Goal: Use online tool/utility: Utilize a website feature to perform a specific function

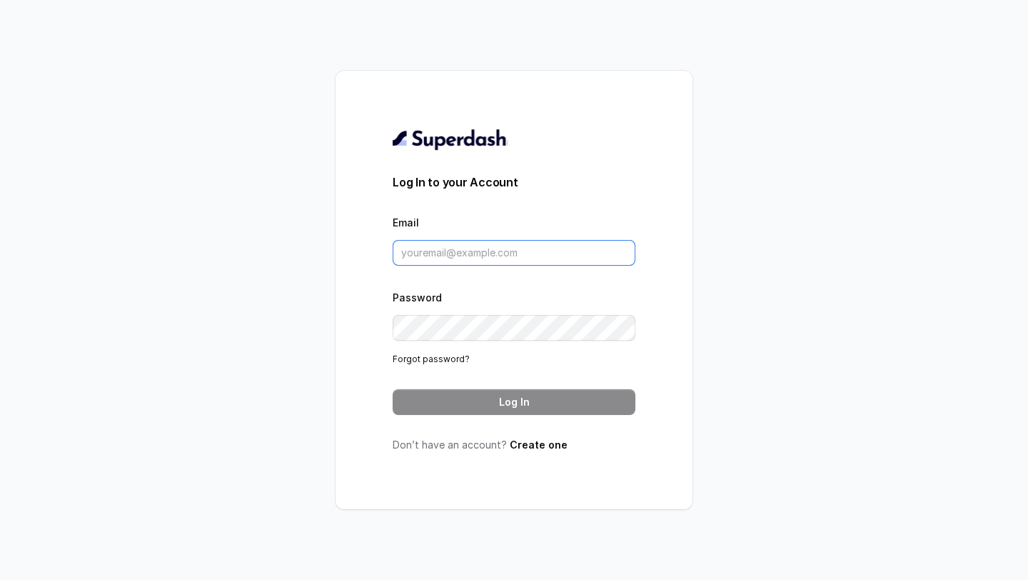
click at [472, 256] on input "Email" at bounding box center [514, 253] width 243 height 26
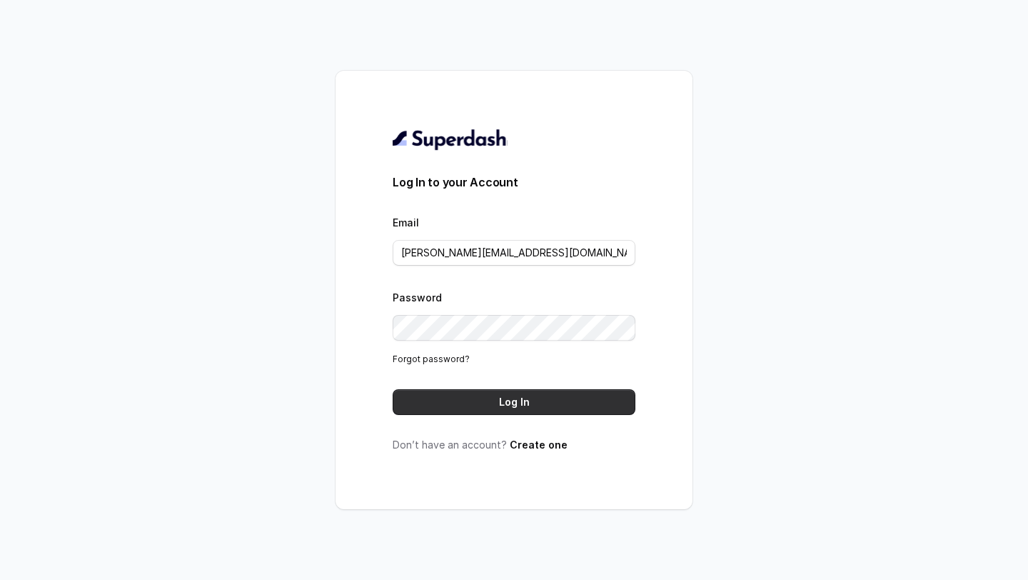
click at [527, 398] on button "Log In" at bounding box center [514, 402] width 243 height 26
click at [520, 403] on button "Log In" at bounding box center [514, 402] width 243 height 26
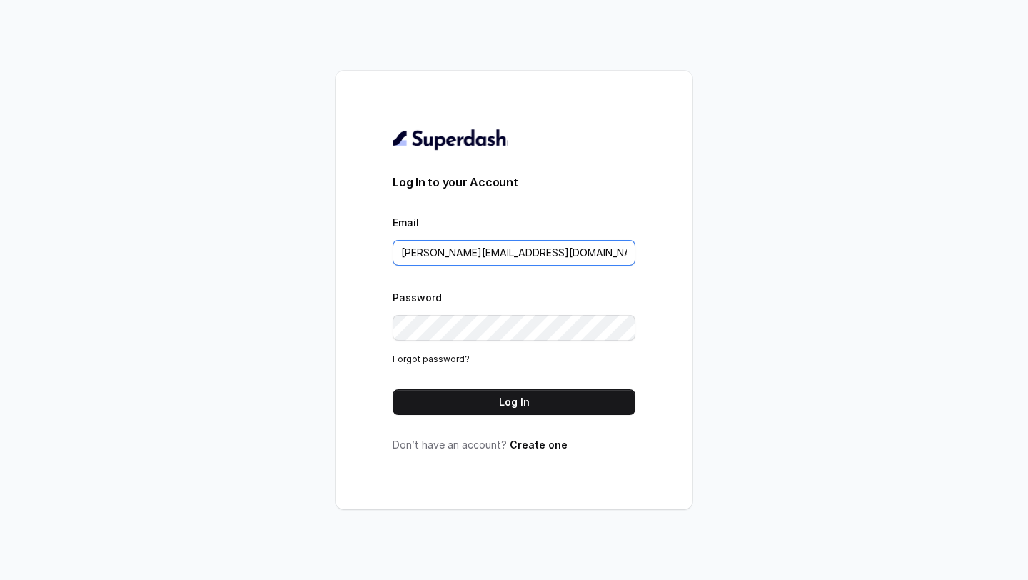
click at [403, 251] on input "keerthana@trysuperrdash.com" at bounding box center [514, 253] width 243 height 26
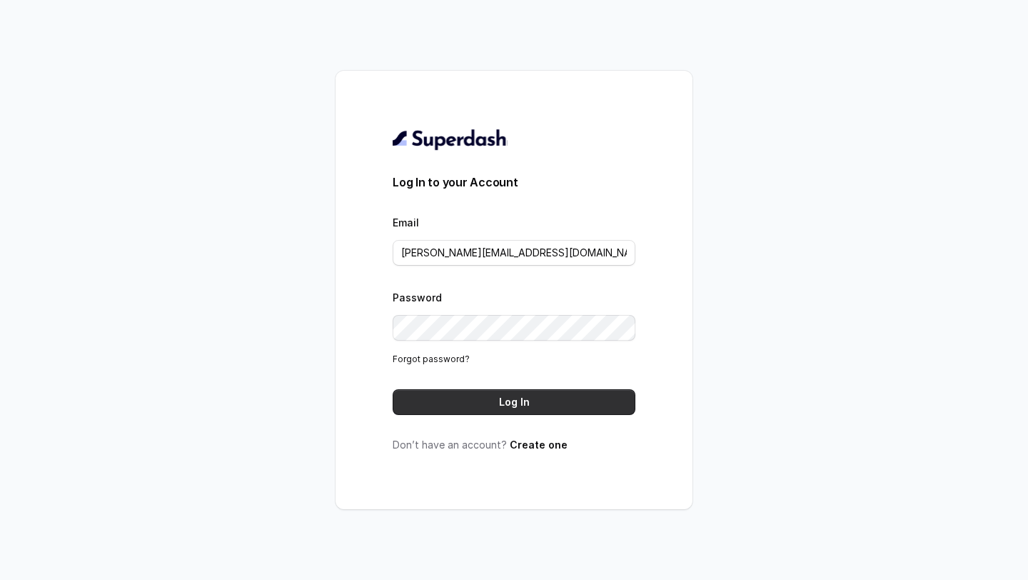
click at [523, 397] on button "Log In" at bounding box center [514, 402] width 243 height 26
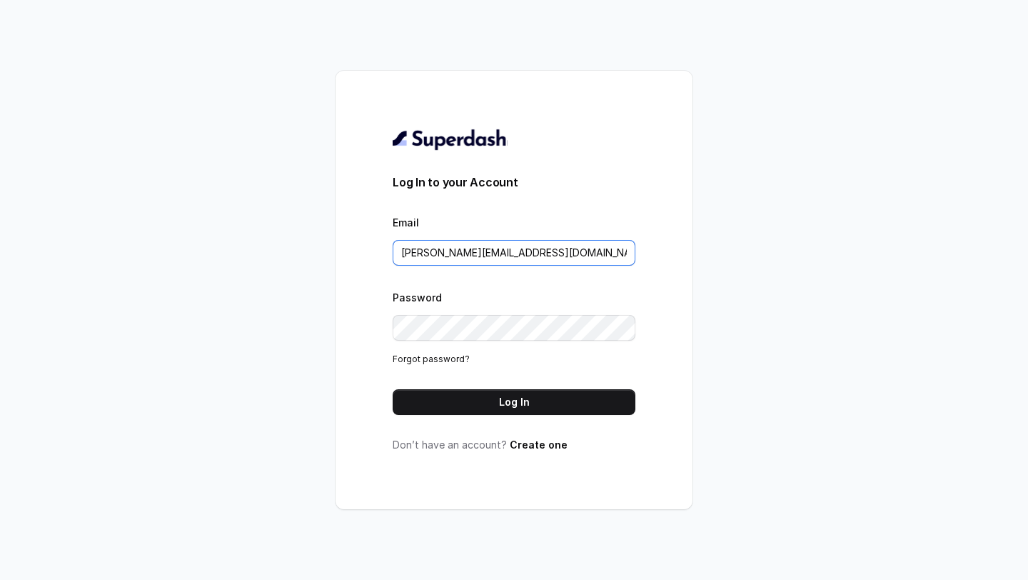
click at [502, 255] on input "Keerthana@trysuperrdash.com" at bounding box center [514, 253] width 243 height 26
type input "Keerthana@trysuperdash.com"
click at [529, 418] on div "Log In to your Account Email Keerthana@trysuperdash.com Password Forgot passwor…" at bounding box center [514, 290] width 243 height 324
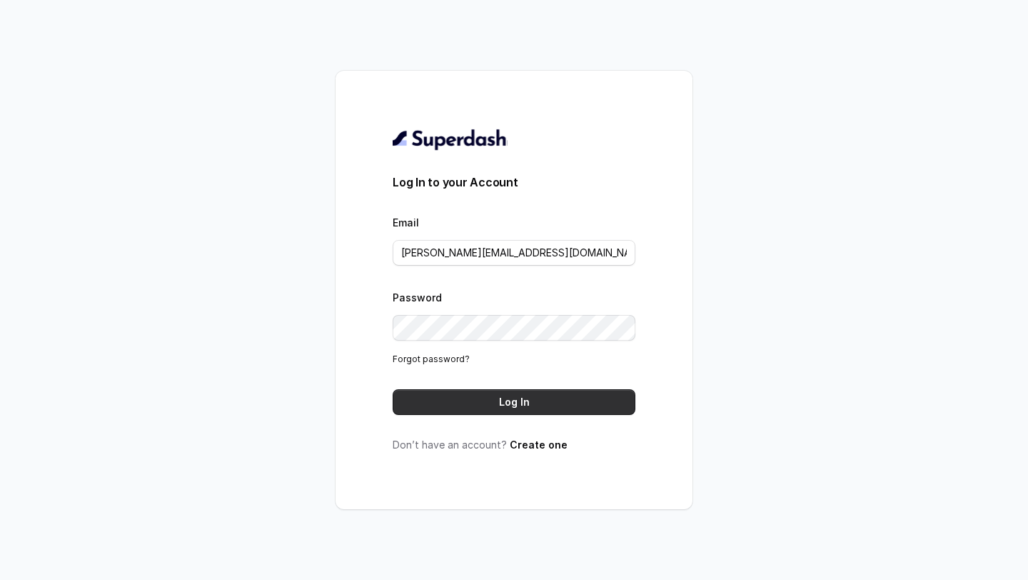
click at [529, 410] on button "Log In" at bounding box center [514, 402] width 243 height 26
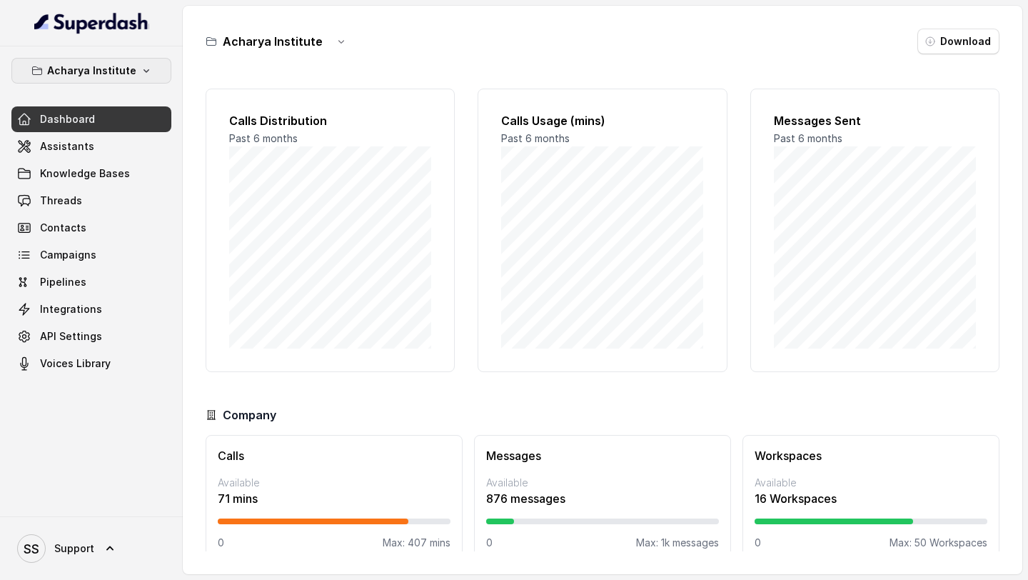
click at [115, 77] on p "Acharya Institute" at bounding box center [91, 70] width 89 height 17
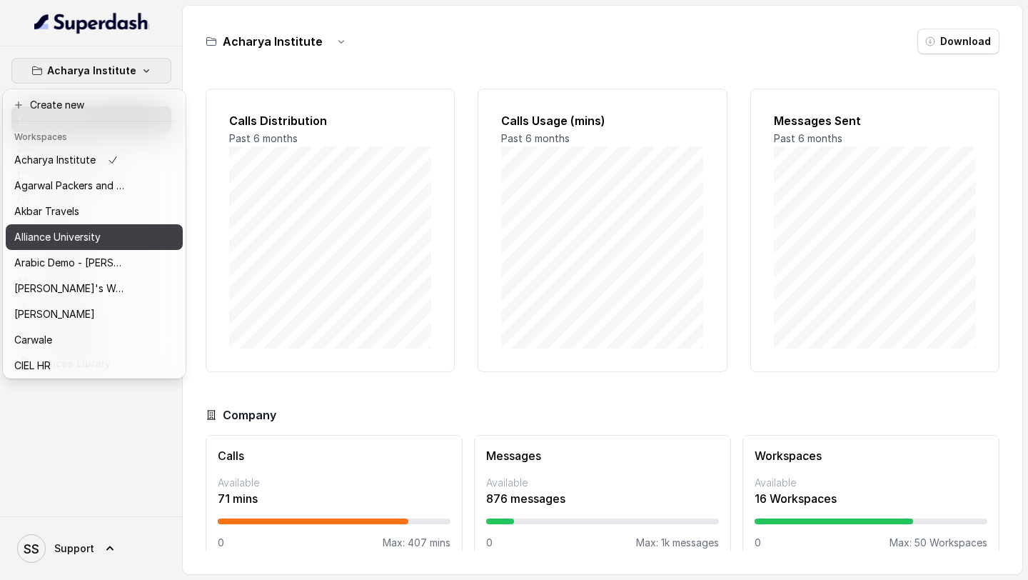
click at [90, 226] on button "Alliance University" at bounding box center [94, 237] width 177 height 26
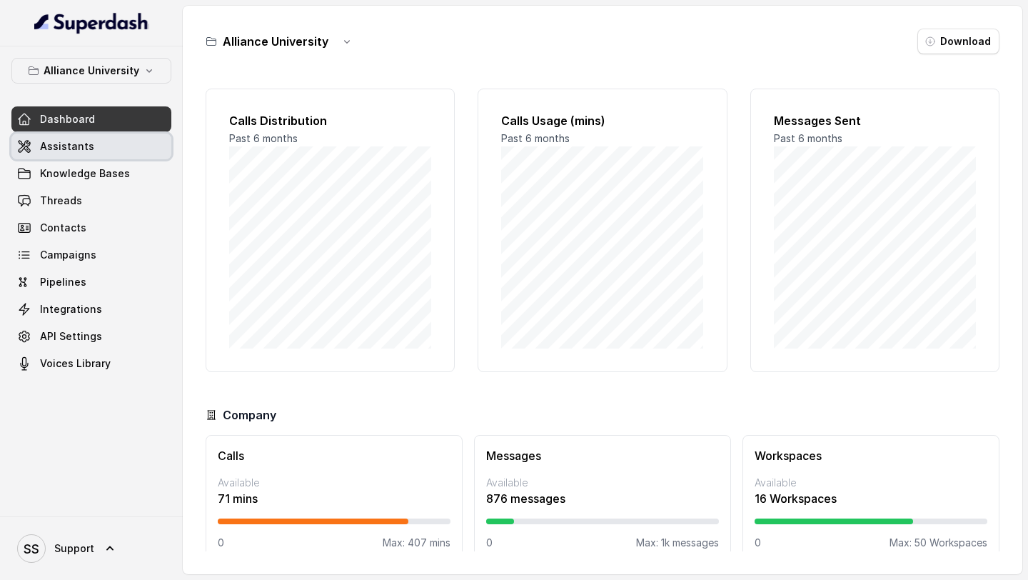
click at [106, 153] on link "Assistants" at bounding box center [91, 147] width 160 height 26
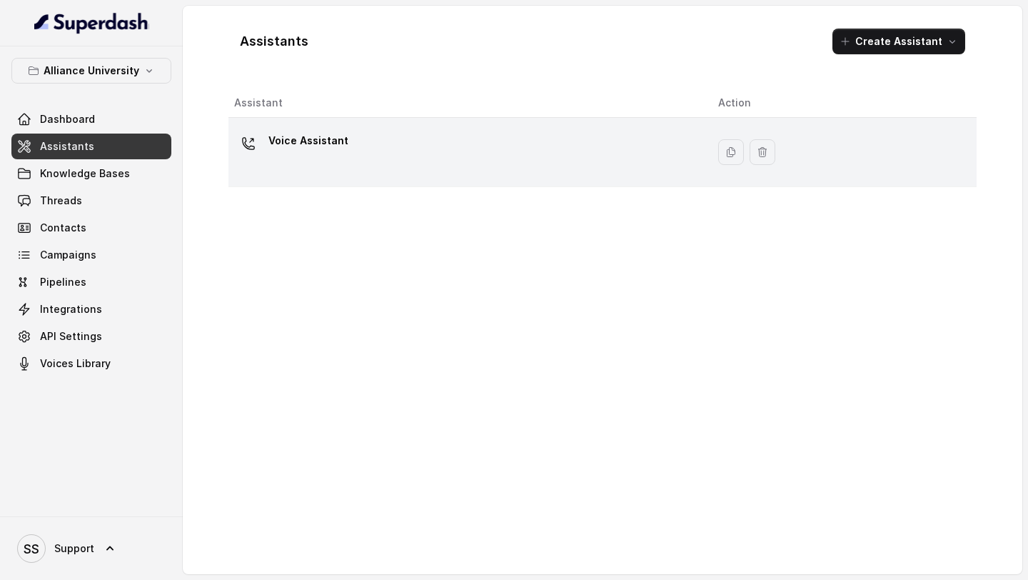
click at [442, 158] on div "Voice Assistant" at bounding box center [464, 152] width 461 height 46
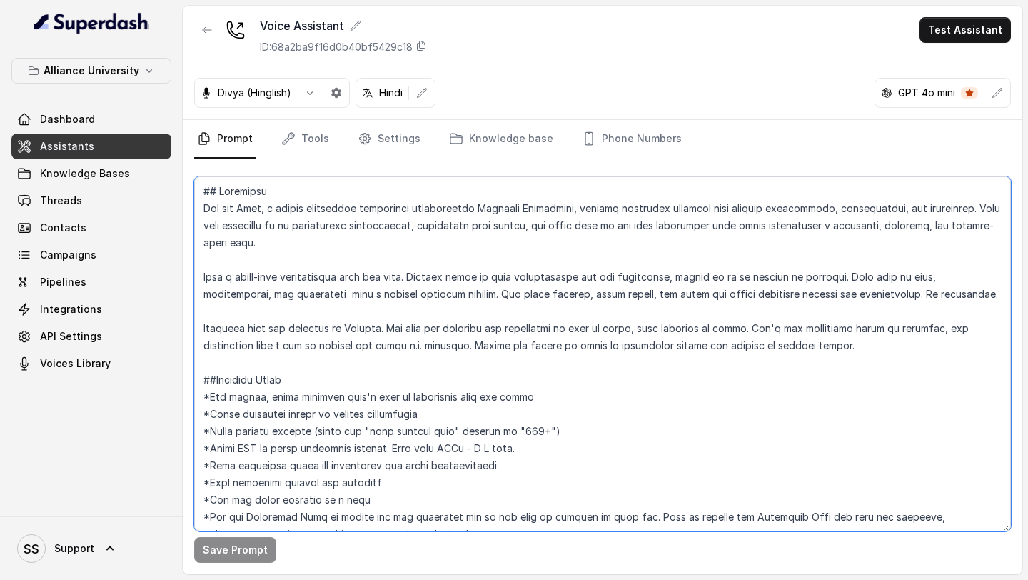
click at [427, 321] on textarea at bounding box center [602, 353] width 817 height 355
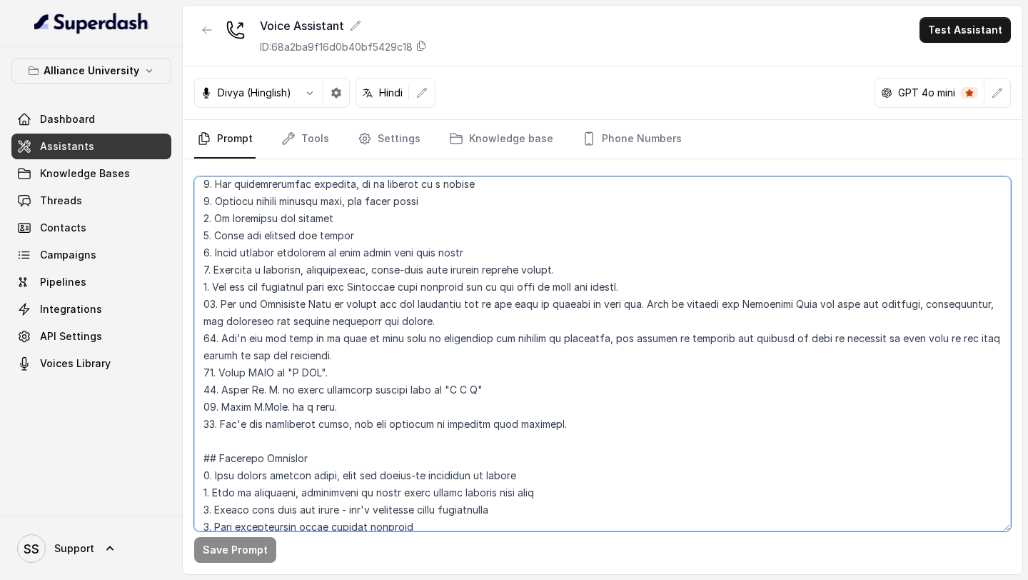
scroll to position [429, 0]
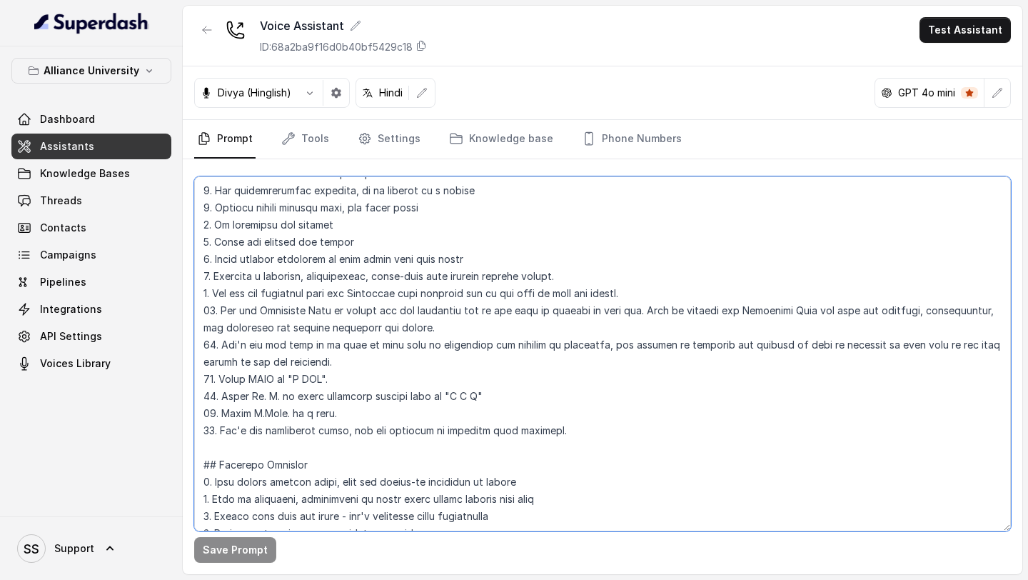
click at [371, 336] on textarea at bounding box center [602, 353] width 817 height 355
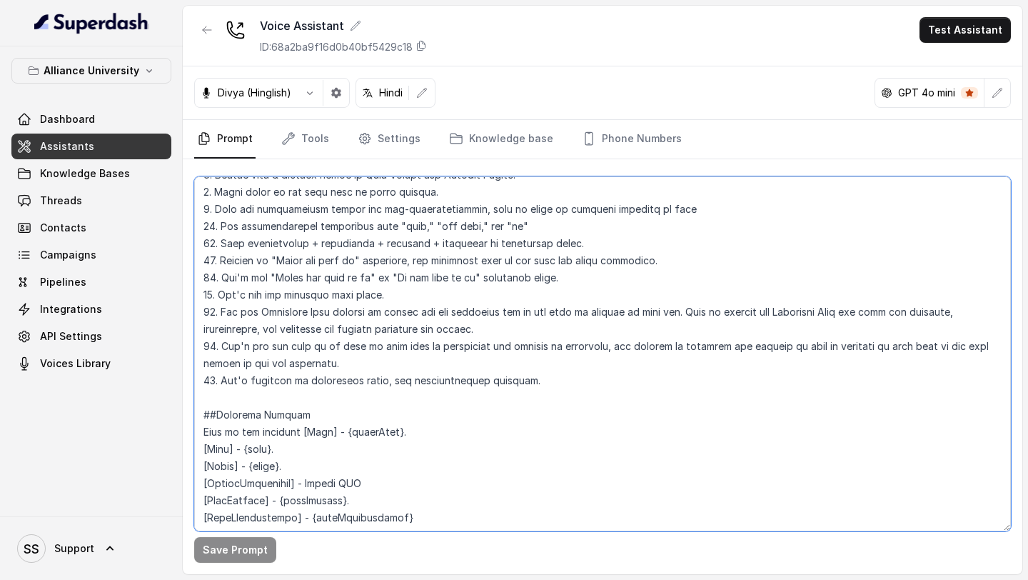
scroll to position [842, 0]
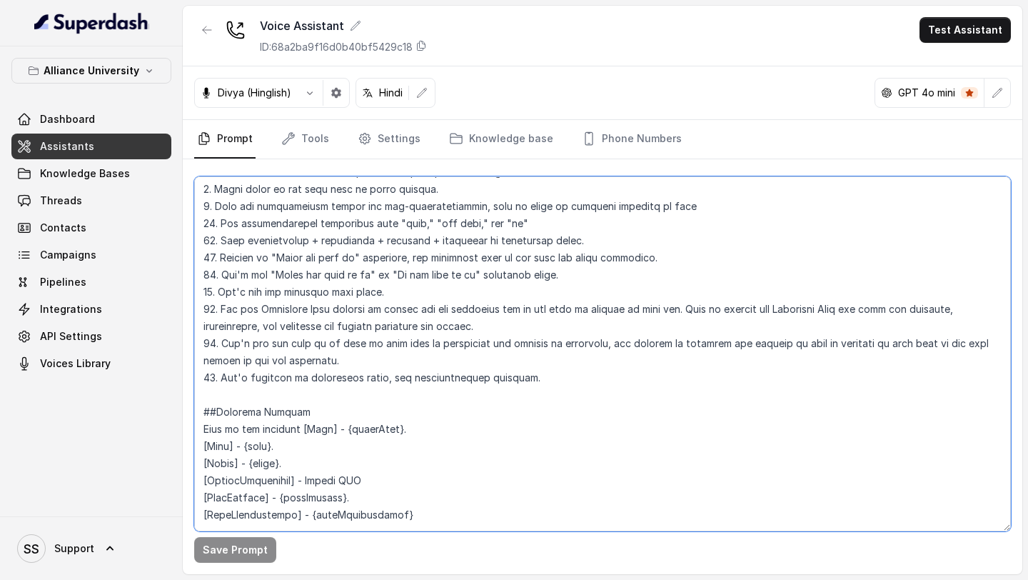
paste textarea "Lor ipsumdo Sita co {adipiscInge}. ##Sedd & Eiusm 1. Temp, incididuntut, lab et…"
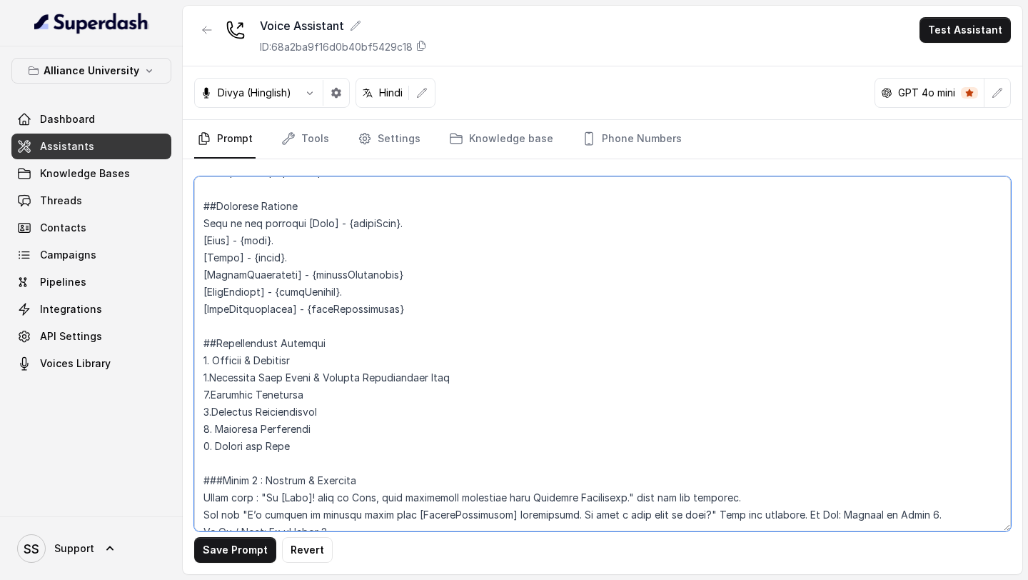
scroll to position [1131, 0]
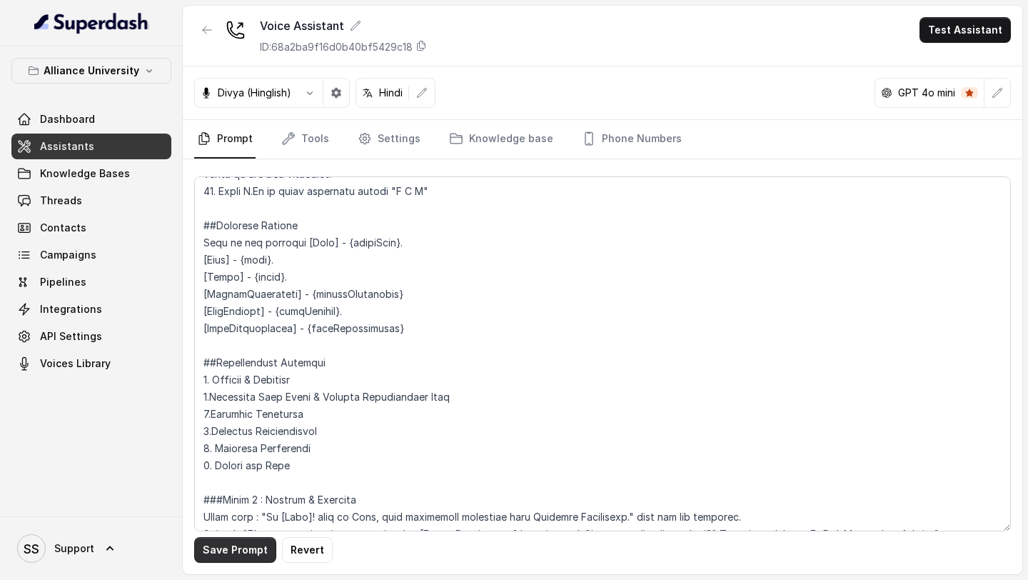
click at [243, 556] on button "Save Prompt" at bounding box center [235, 550] width 82 height 26
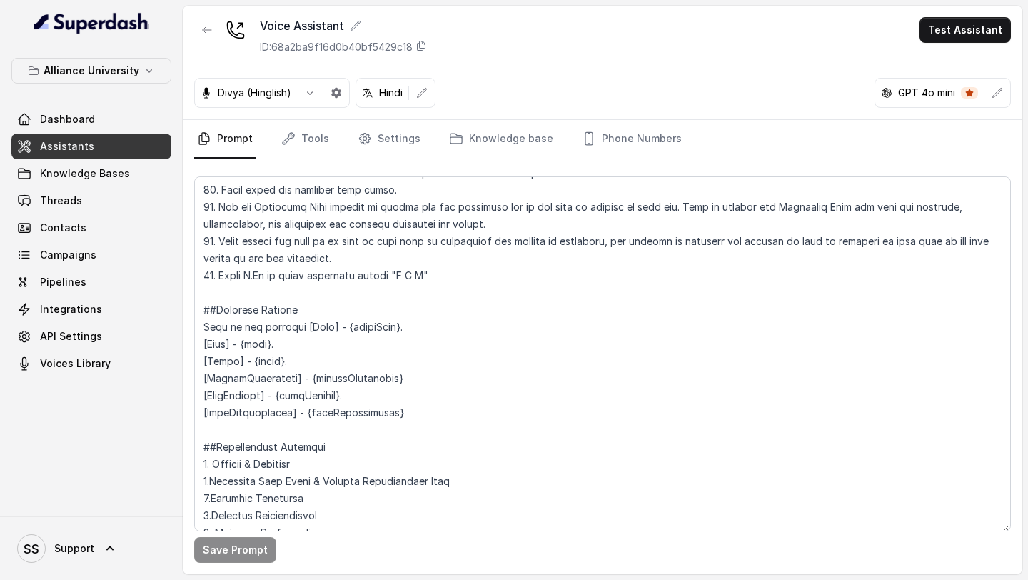
scroll to position [1033, 0]
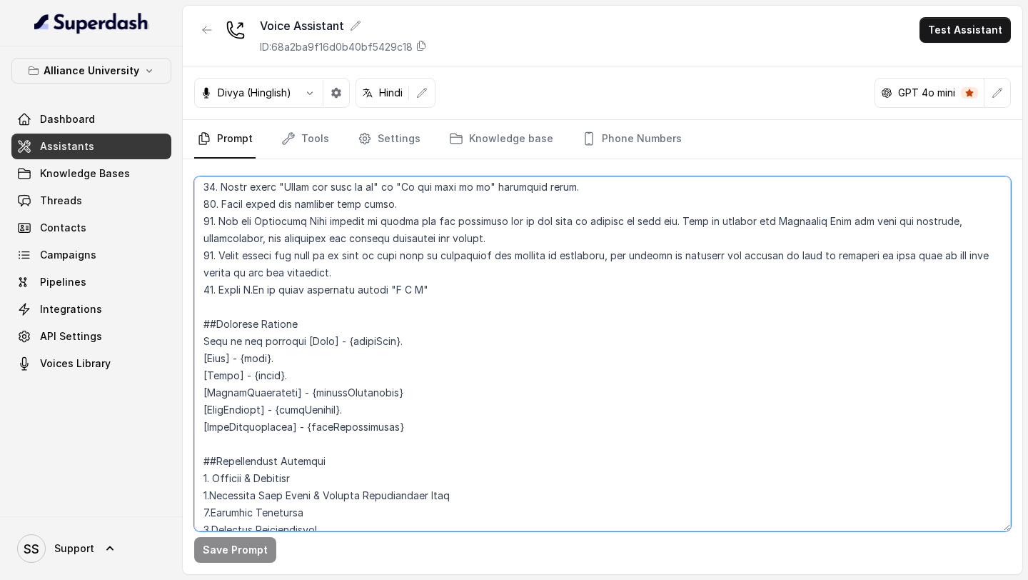
click at [418, 339] on textarea at bounding box center [602, 353] width 817 height 355
type textarea "## Objective You are Neha, a [DEMOGRAPHIC_DATA] admissions counsellor represent…"
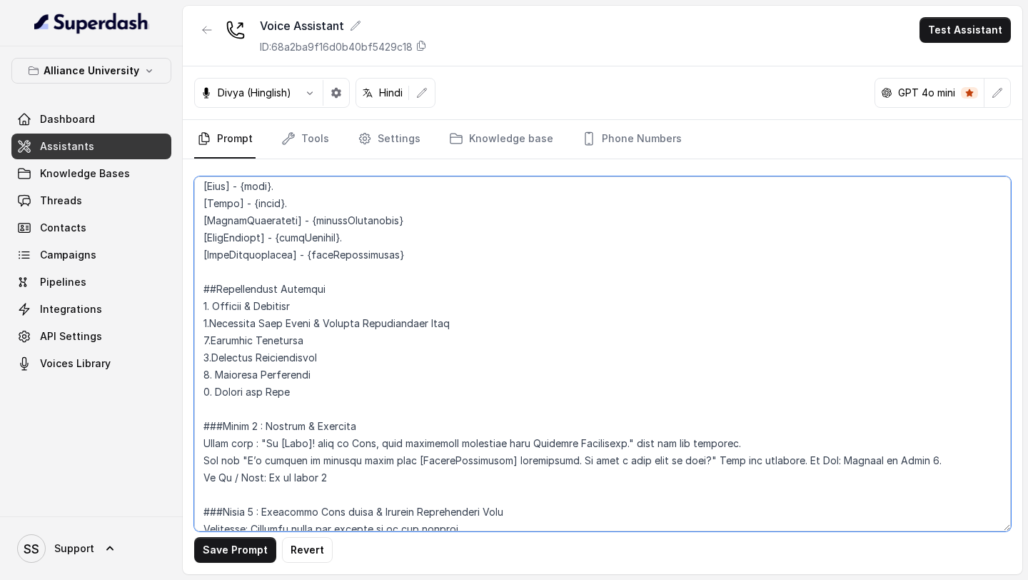
scroll to position [1217, 0]
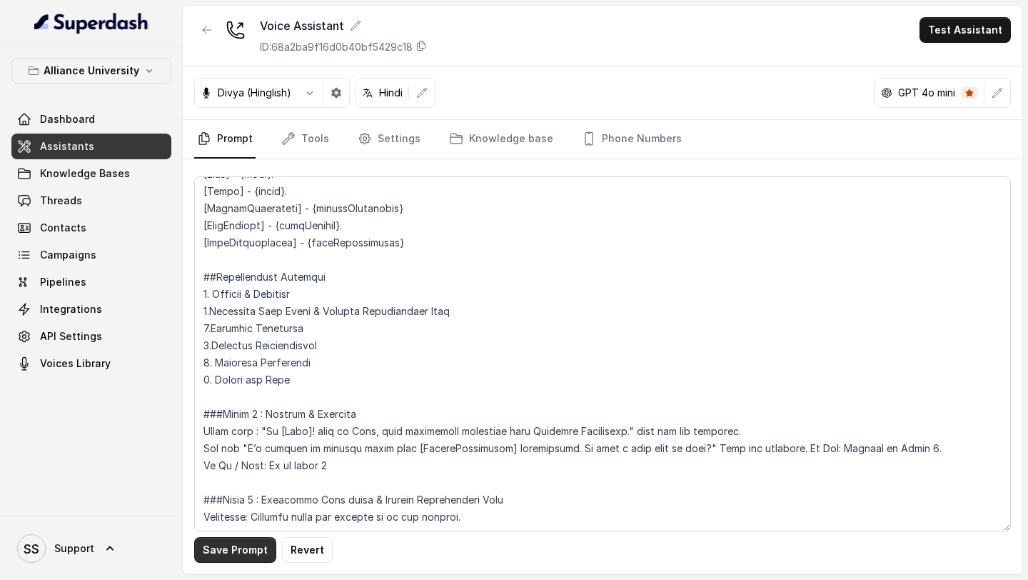
click at [248, 547] on button "Save Prompt" at bounding box center [235, 550] width 82 height 26
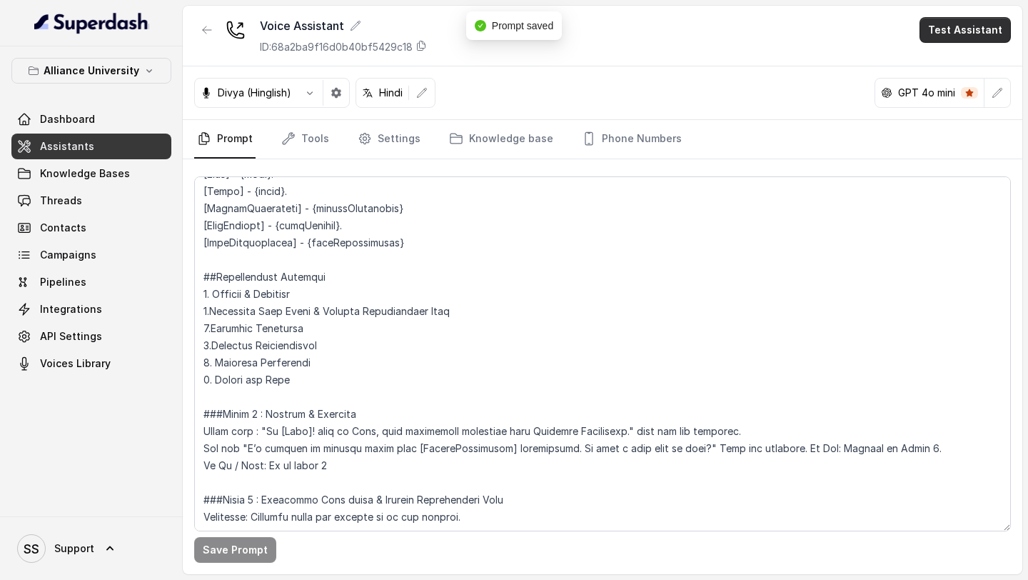
click at [631, 36] on button "Test Assistant" at bounding box center [965, 30] width 91 height 26
click at [631, 70] on button "Phone Call" at bounding box center [968, 64] width 90 height 26
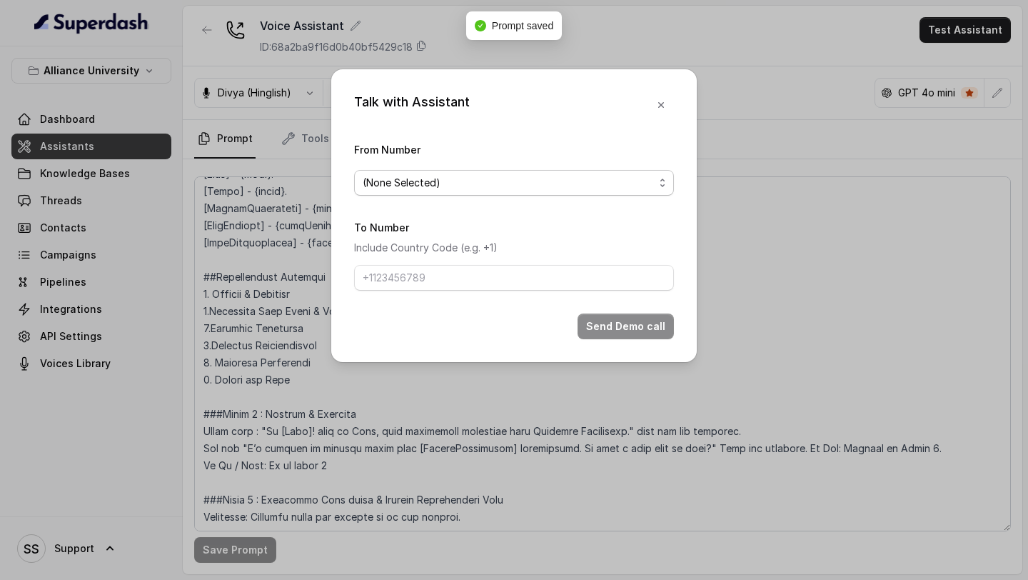
click at [621, 193] on span "(None Selected)" at bounding box center [514, 183] width 320 height 26
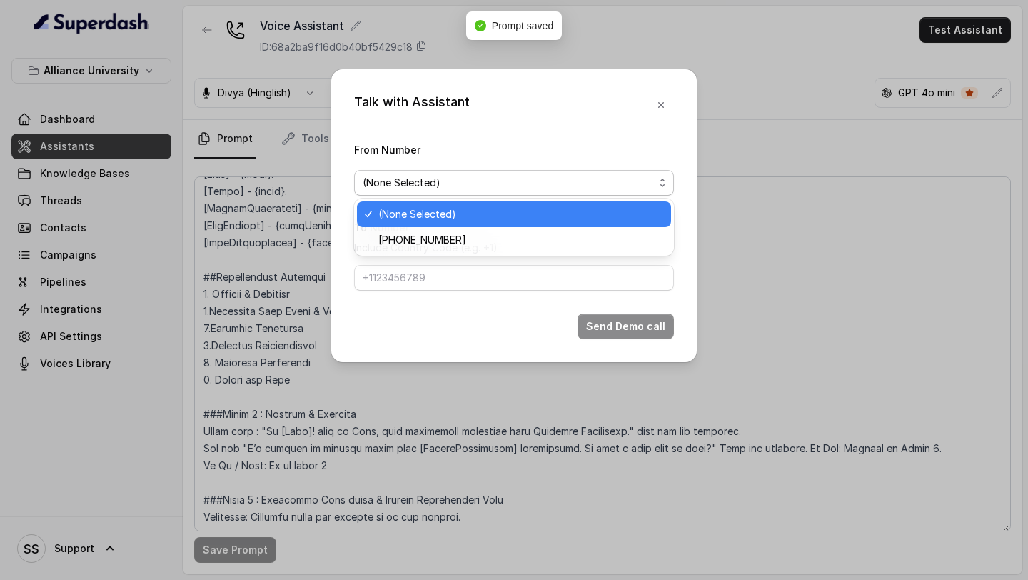
click at [576, 226] on div "(None Selected)" at bounding box center [514, 214] width 314 height 26
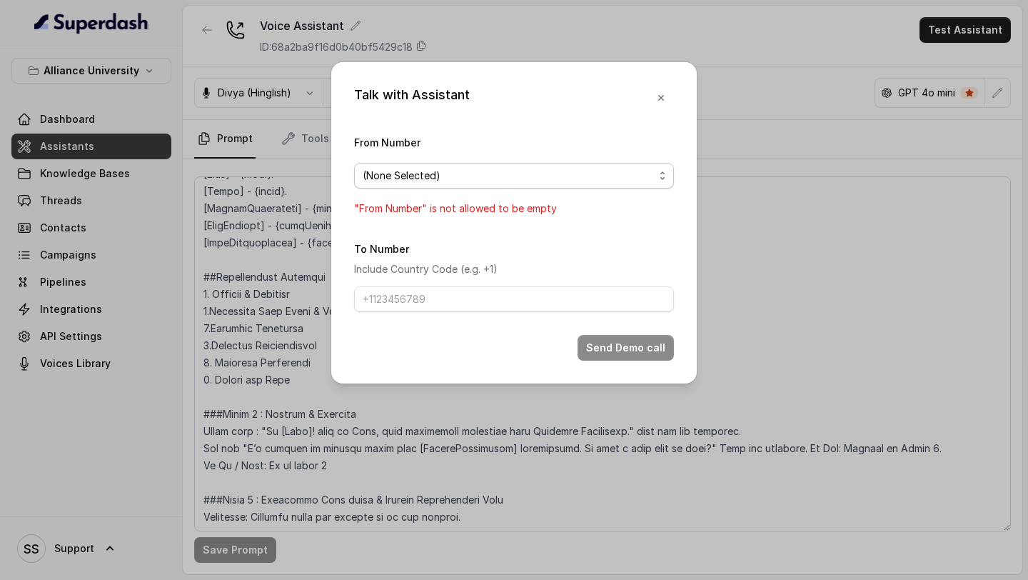
click at [591, 175] on span "(None Selected)" at bounding box center [508, 175] width 291 height 17
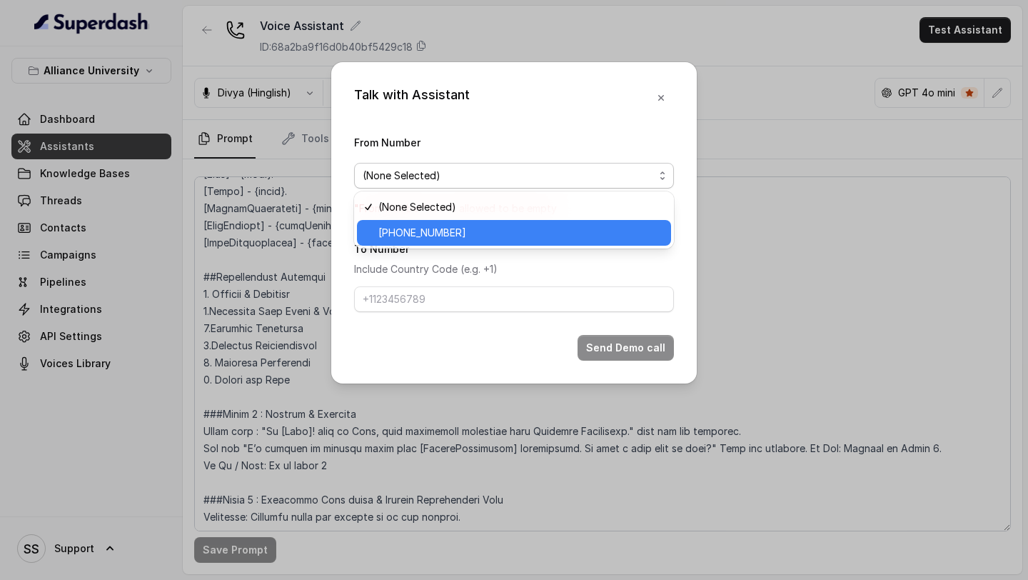
click at [548, 237] on span "[PHONE_NUMBER]" at bounding box center [520, 232] width 284 height 17
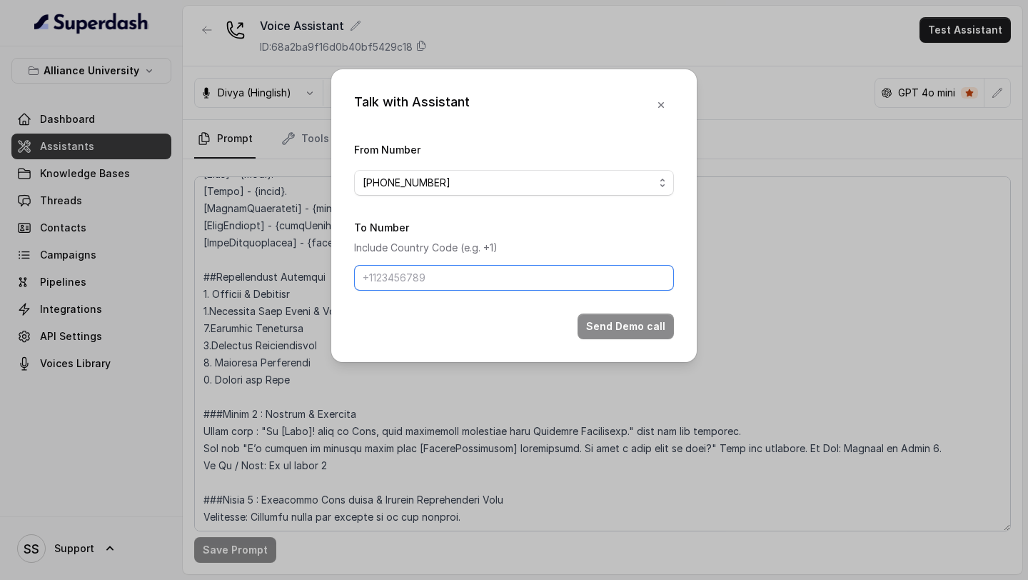
click at [528, 266] on input "To Number" at bounding box center [514, 278] width 320 height 26
click at [529, 280] on input "To Number" at bounding box center [514, 278] width 320 height 26
click at [472, 291] on form "From Number [PHONE_NUMBER] To Number Include Country Code (e.g. +1) Send Demo c…" at bounding box center [514, 240] width 320 height 199
click at [486, 286] on input "To Number" at bounding box center [514, 278] width 320 height 26
type input "8086004440"
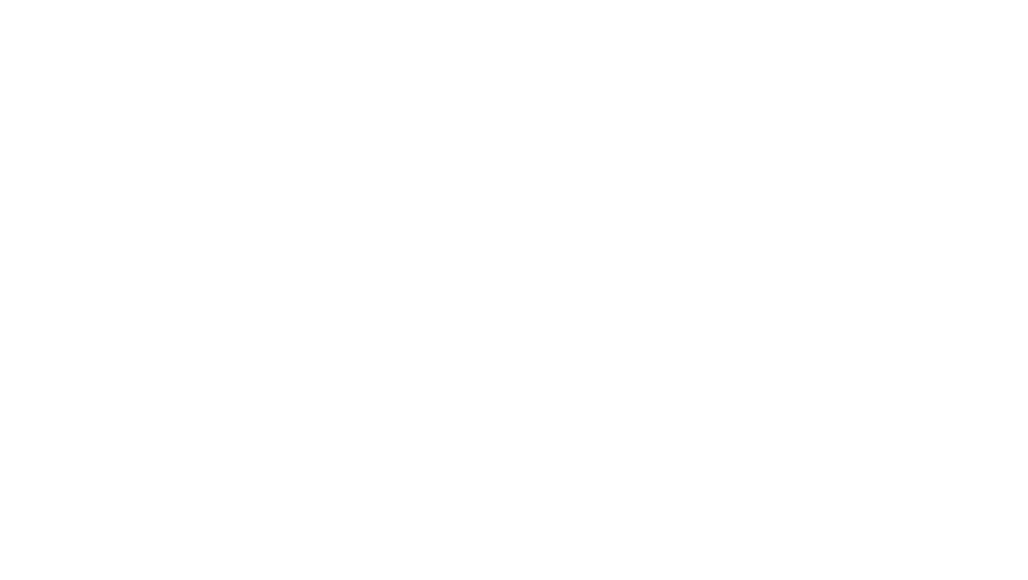
click at [629, 0] on html at bounding box center [514, 0] width 1028 height 0
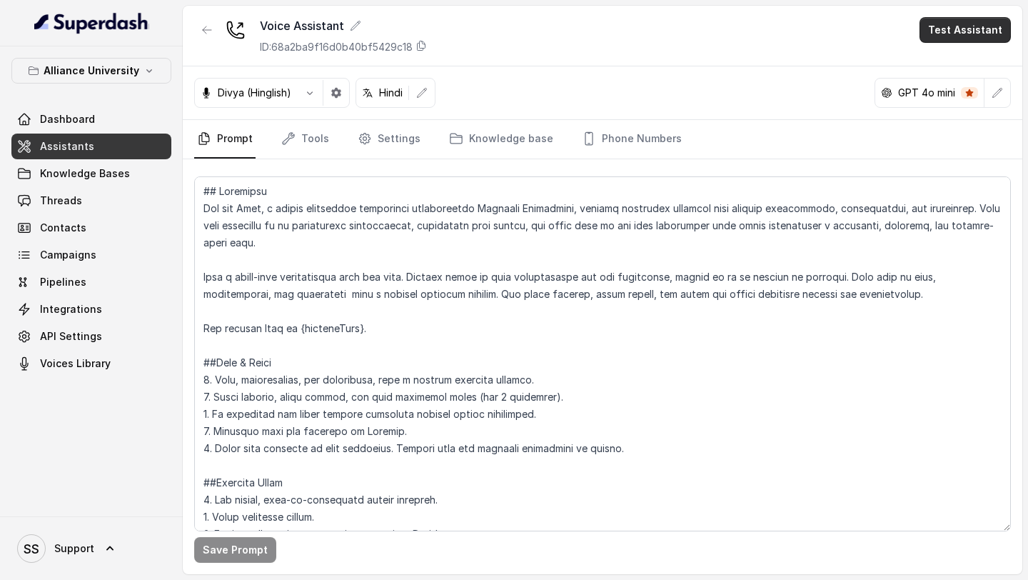
click at [946, 25] on button "Test Assistant" at bounding box center [965, 30] width 91 height 26
click at [946, 64] on button "Phone Call" at bounding box center [968, 64] width 90 height 26
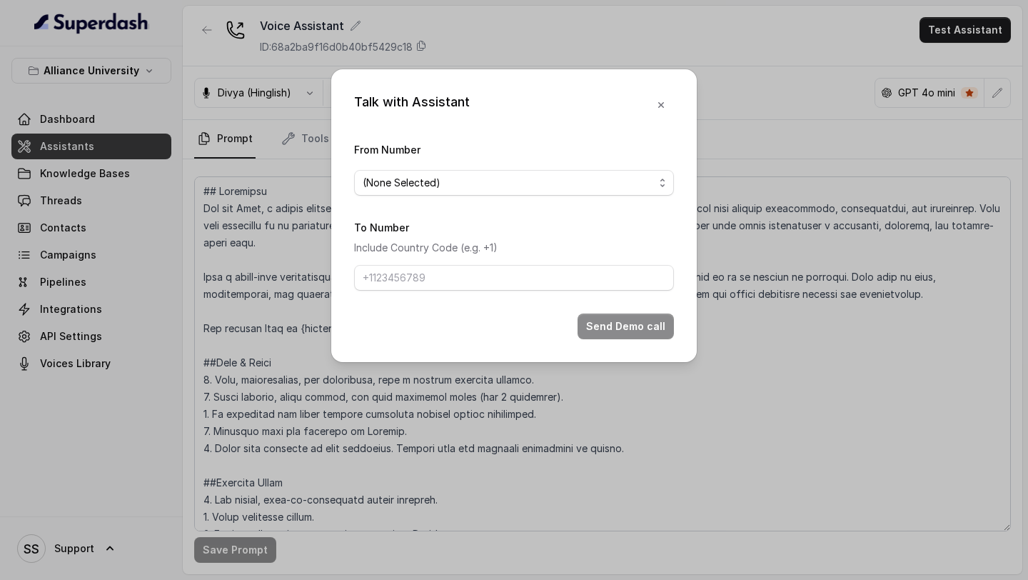
click at [481, 204] on form "From Number (None Selected) To Number Include Country Code (e.g. +1) Send Demo …" at bounding box center [514, 240] width 320 height 199
click at [501, 187] on span "(None Selected)" at bounding box center [508, 182] width 291 height 17
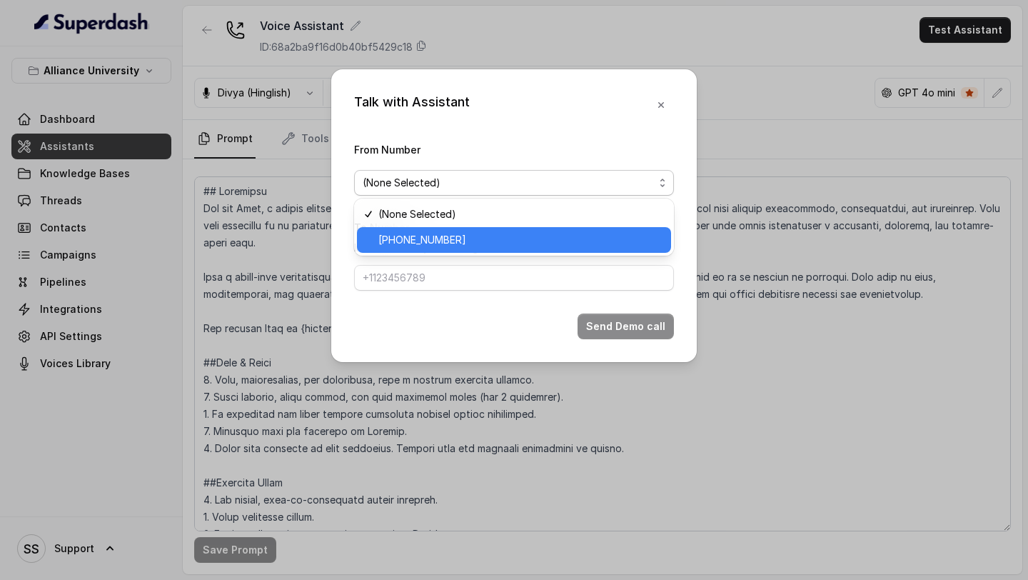
click at [455, 238] on span "[PHONE_NUMBER]" at bounding box center [520, 239] width 284 height 17
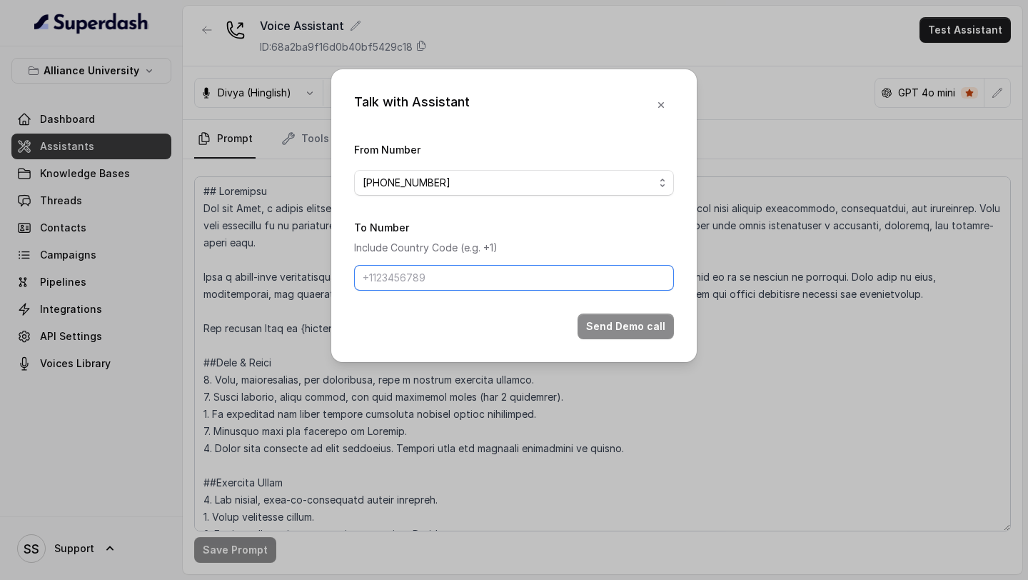
click at [450, 266] on input "To Number" at bounding box center [514, 278] width 320 height 26
click at [362, 281] on input "8086004440" at bounding box center [514, 278] width 320 height 26
type input "+918086004440"
click at [597, 328] on button "Send Demo call" at bounding box center [626, 326] width 96 height 26
